Goal: Task Accomplishment & Management: Use online tool/utility

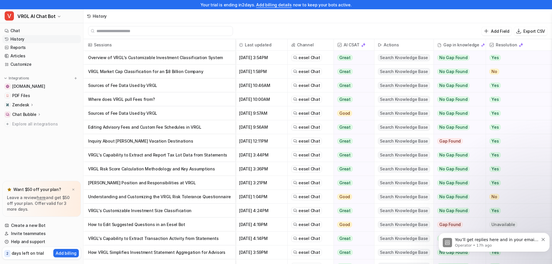
drag, startPoint x: 24, startPoint y: 39, endPoint x: 72, endPoint y: 45, distance: 48.2
click at [24, 39] on link "History" at bounding box center [41, 39] width 78 height 8
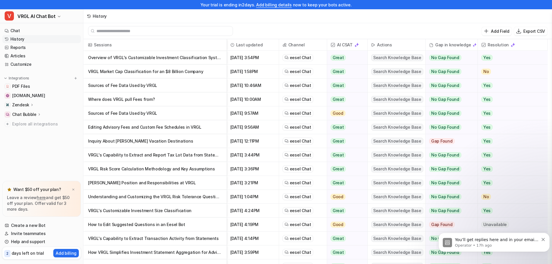
click at [509, 241] on span "You’ll get replies here and in your email: ✉️ [EMAIL_ADDRESS][DOMAIN_NAME] Our …" at bounding box center [496, 245] width 83 height 16
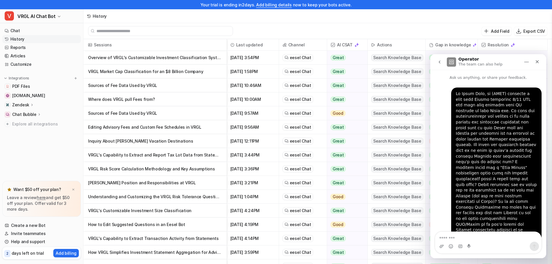
scroll to position [71, 0]
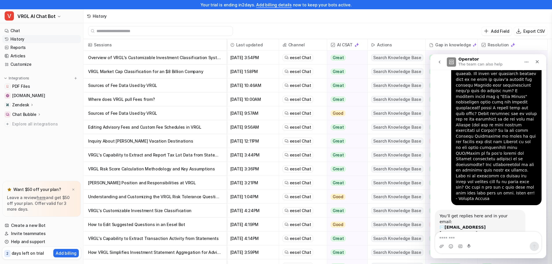
click at [537, 63] on icon "Close" at bounding box center [536, 61] width 5 height 5
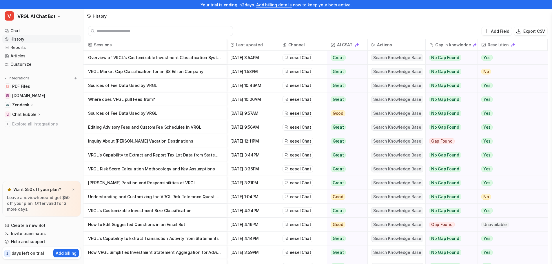
click at [41, 241] on link "Help and support" at bounding box center [41, 241] width 78 height 8
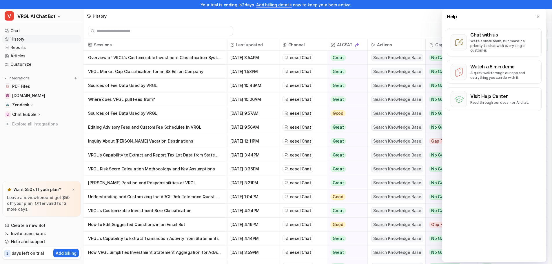
click at [495, 38] on div "Chat with us We’re a small team, but make it a priority to chat with every sing…" at bounding box center [503, 42] width 67 height 21
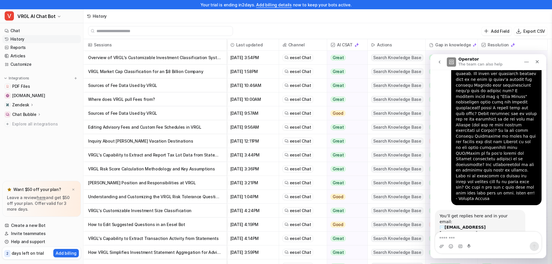
click at [437, 61] on icon "go back" at bounding box center [439, 62] width 5 height 5
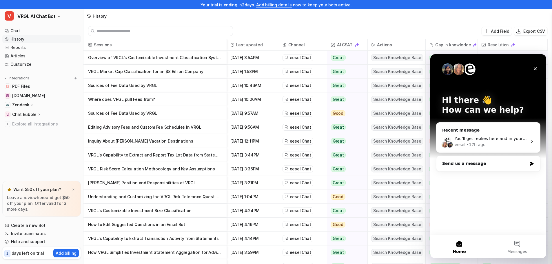
scroll to position [0, 0]
click at [511, 246] on button "Messages" at bounding box center [517, 246] width 58 height 23
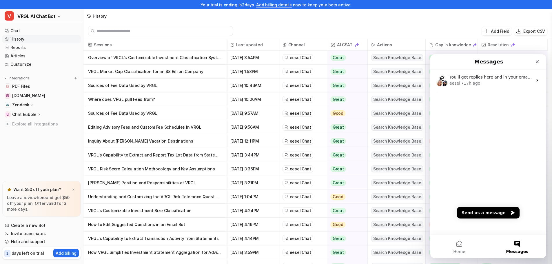
click at [502, 84] on div "eesel • 17h ago" at bounding box center [490, 83] width 83 height 6
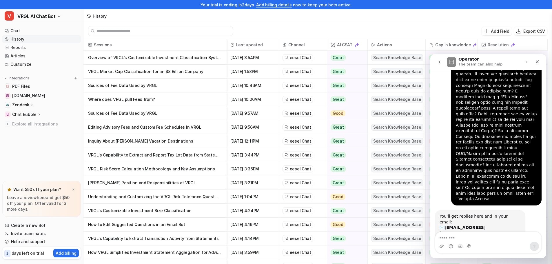
scroll to position [71, 0]
click at [461, 14] on div "History" at bounding box center [317, 16] width 468 height 14
click at [537, 62] on icon "Close" at bounding box center [536, 61] width 3 height 3
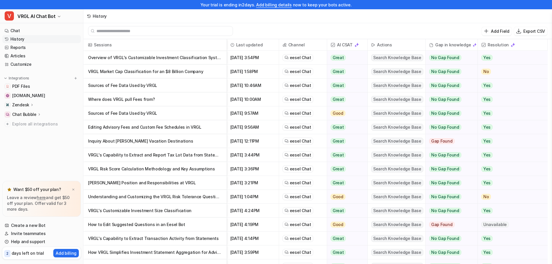
click at [35, 235] on link "Invite teammates" at bounding box center [41, 233] width 78 height 8
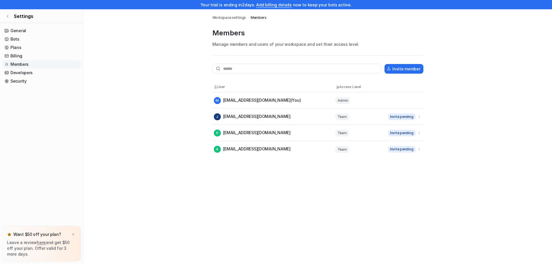
click at [33, 30] on link "General" at bounding box center [41, 31] width 78 height 8
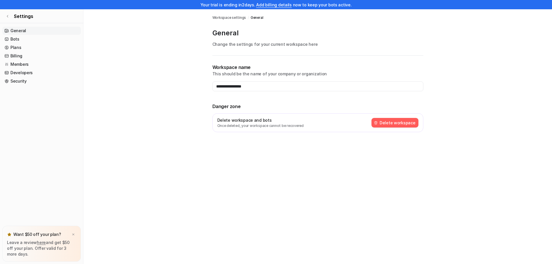
click at [14, 17] on link "Settings" at bounding box center [41, 16] width 83 height 14
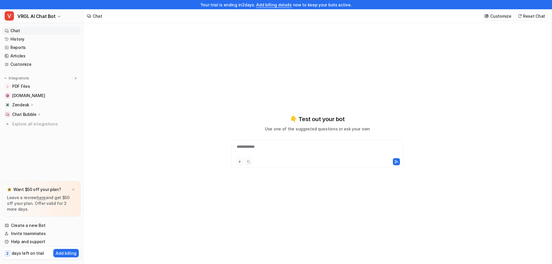
type textarea "**********"
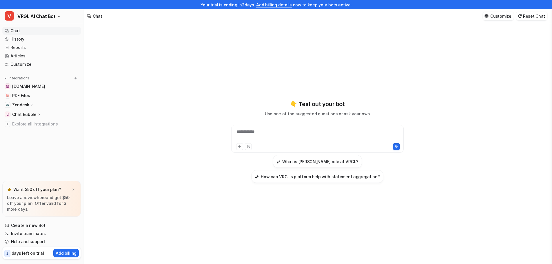
click at [31, 115] on p "Chat Bubble" at bounding box center [24, 114] width 24 height 6
click at [30, 125] on p "Overview" at bounding box center [26, 123] width 19 height 6
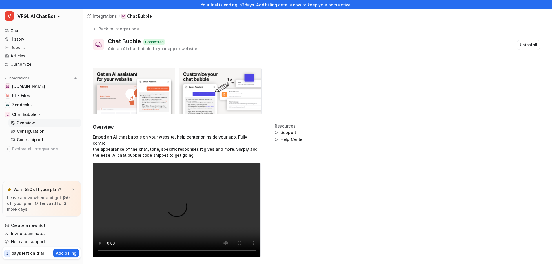
scroll to position [8, 0]
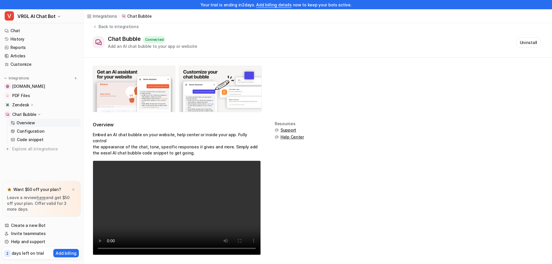
click at [30, 105] on icon at bounding box center [32, 104] width 4 height 4
click at [37, 111] on link "Overview" at bounding box center [44, 113] width 72 height 8
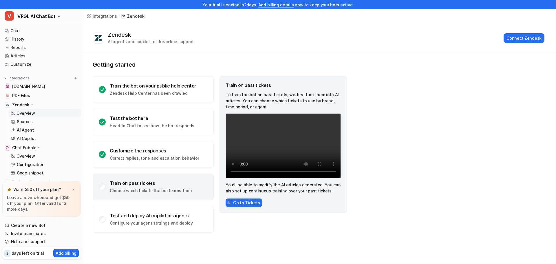
click at [138, 188] on p "Choose which tickets the bot learns from" at bounding box center [151, 191] width 82 height 6
click at [245, 201] on button "Go to Tickets" at bounding box center [244, 202] width 36 height 8
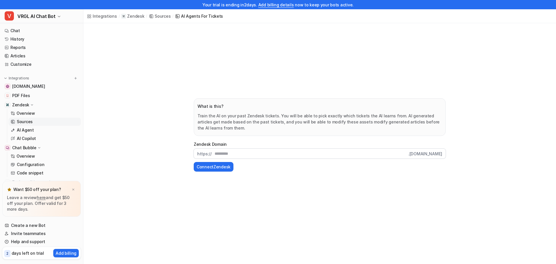
click at [254, 155] on input "text" at bounding box center [310, 154] width 197 height 10
paste input "**********"
type input "**********"
click at [219, 168] on button "Connect Zendesk" at bounding box center [214, 167] width 40 height 10
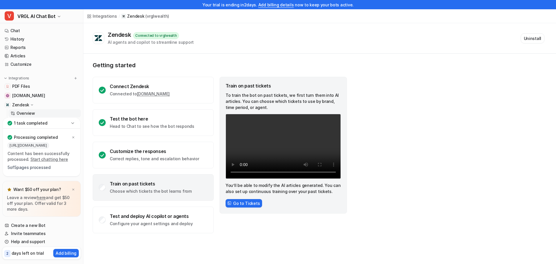
click at [60, 157] on link "Start chatting here" at bounding box center [49, 159] width 38 height 5
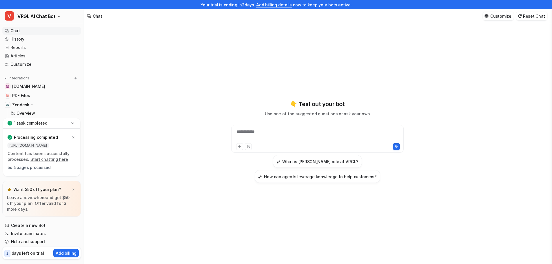
click at [251, 131] on div "**********" at bounding box center [316, 135] width 169 height 13
click at [42, 112] on link "Overview" at bounding box center [44, 113] width 72 height 8
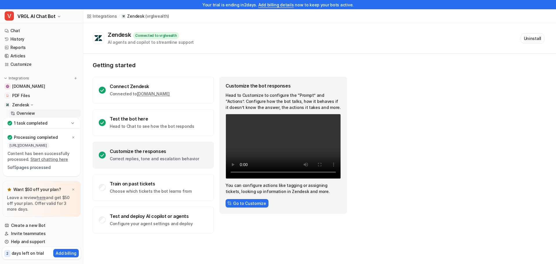
click at [74, 122] on icon at bounding box center [72, 122] width 3 height 1
click at [38, 124] on link "Sources" at bounding box center [44, 122] width 72 height 8
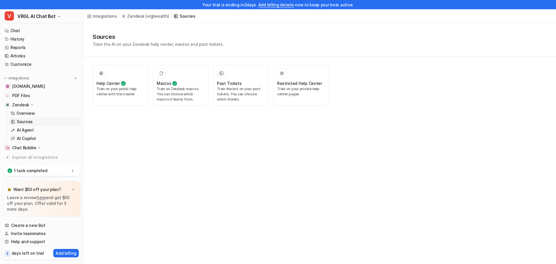
click at [237, 99] on p "Train the bot on your past tickets. You can choose which tickets." at bounding box center [241, 94] width 48 height 16
click at [240, 83] on div "Past Tickets" at bounding box center [241, 83] width 48 height 6
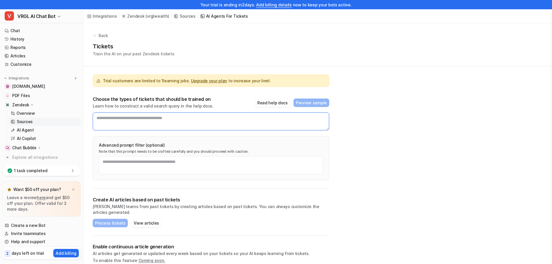
click at [193, 117] on textarea at bounding box center [211, 121] width 236 height 18
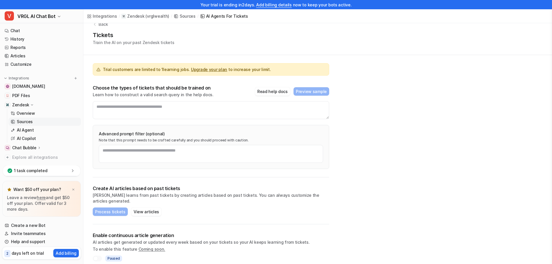
click at [143, 207] on button "View articles" at bounding box center [146, 211] width 30 height 8
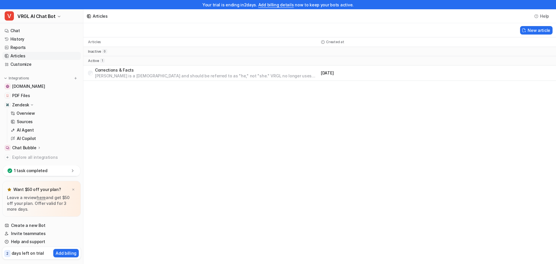
click at [34, 110] on p "Overview" at bounding box center [26, 113] width 19 height 6
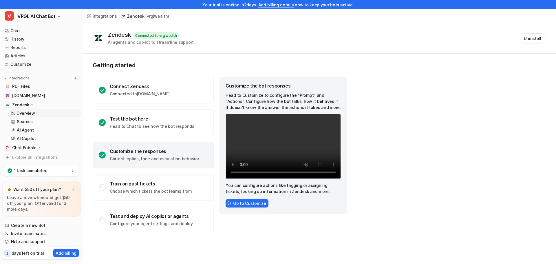
click at [22, 121] on p "Sources" at bounding box center [25, 122] width 16 height 6
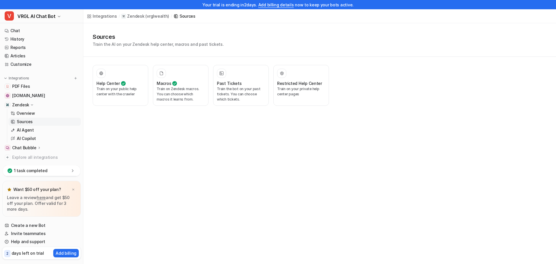
click at [234, 89] on p "Train the bot on your past tickets. You can choose which tickets." at bounding box center [241, 94] width 48 height 16
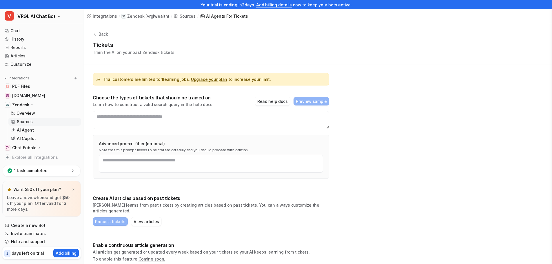
scroll to position [11, 0]
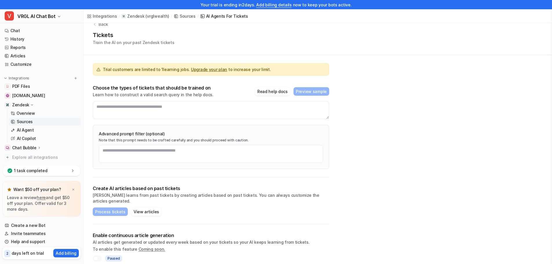
click at [268, 92] on button "Read help docs" at bounding box center [272, 91] width 35 height 8
click at [25, 40] on link "History" at bounding box center [41, 39] width 78 height 8
